Goal: Find specific page/section: Find specific page/section

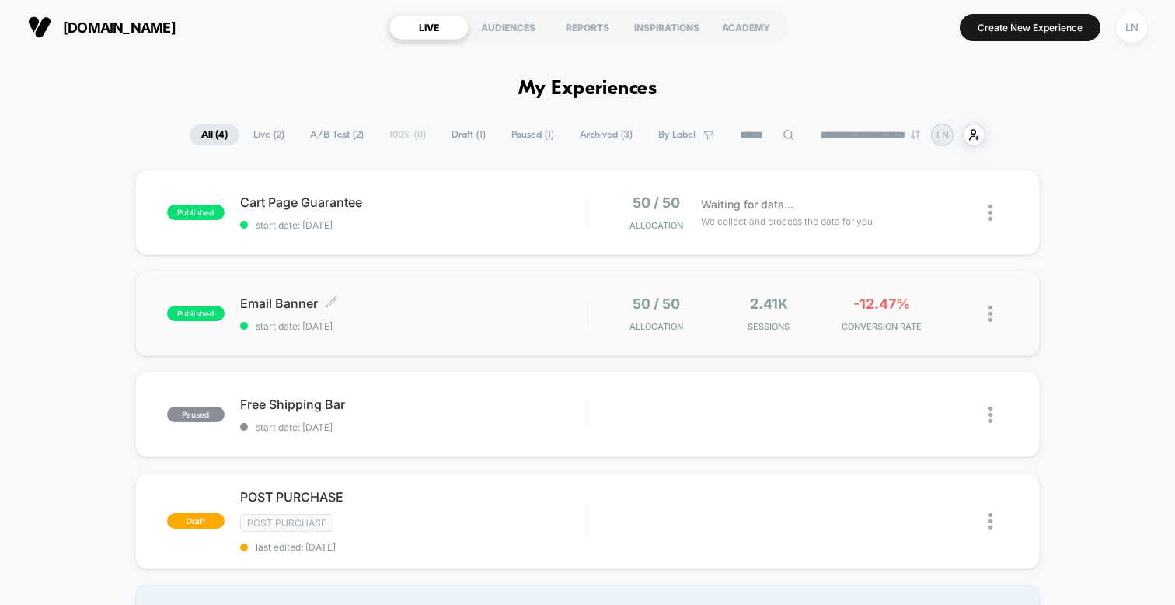
click at [544, 295] on span "Email Banner Click to edit experience details" at bounding box center [413, 303] width 347 height 16
